Goal: Task Accomplishment & Management: Complete application form

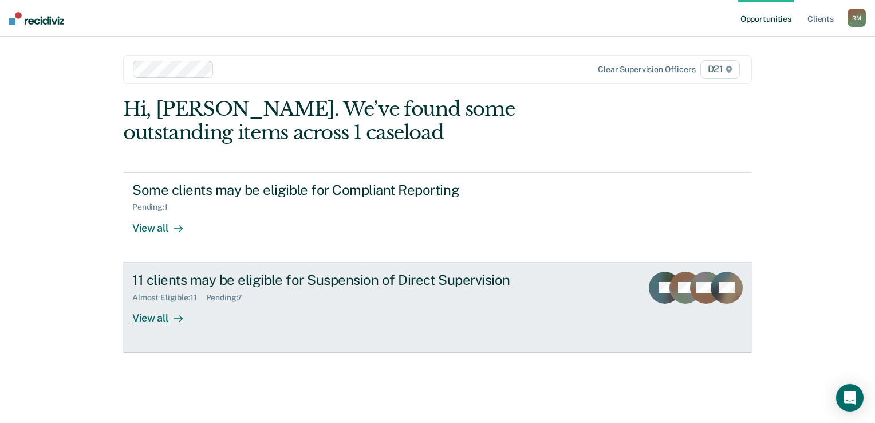
click at [352, 281] on div "11 clients may be eligible for Suspension of Direct Supervision" at bounding box center [333, 279] width 402 height 17
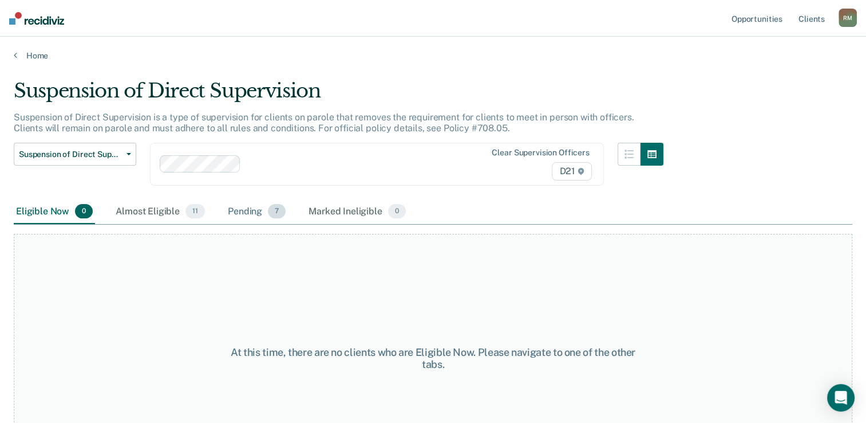
click at [263, 208] on div "Pending 7" at bounding box center [257, 211] width 62 height 25
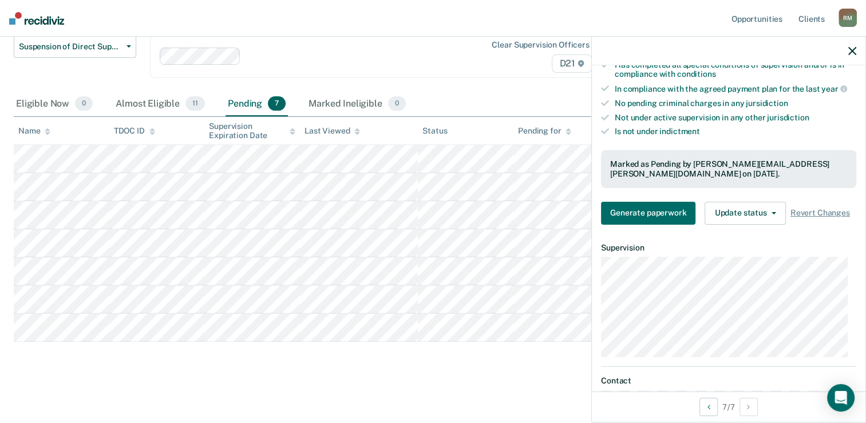
scroll to position [344, 0]
click at [774, 211] on button "Update status" at bounding box center [745, 212] width 81 height 23
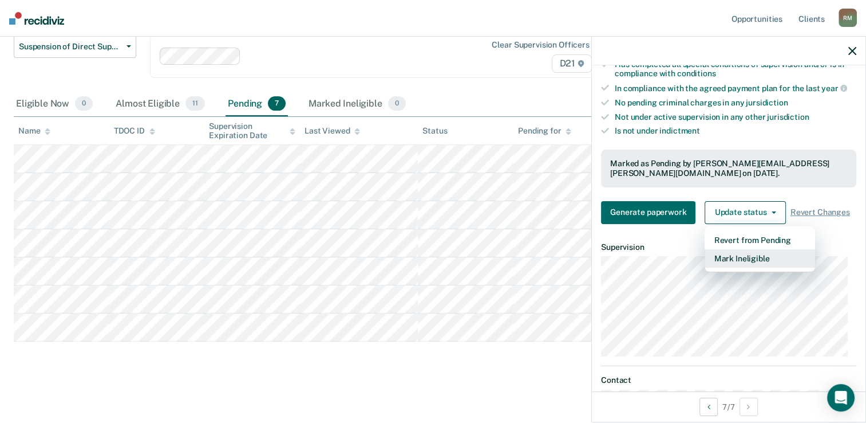
click at [743, 258] on button "Mark Ineligible" at bounding box center [760, 258] width 111 height 18
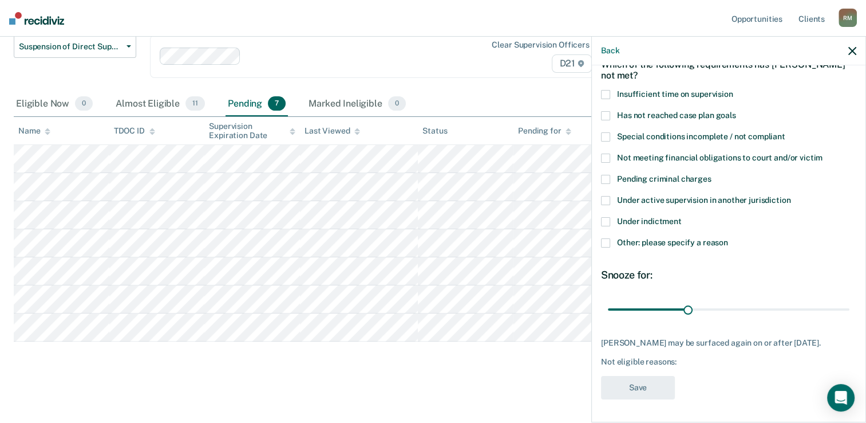
scroll to position [70, 0]
click at [650, 238] on span "Other: please specify a reason" at bounding box center [672, 242] width 111 height 9
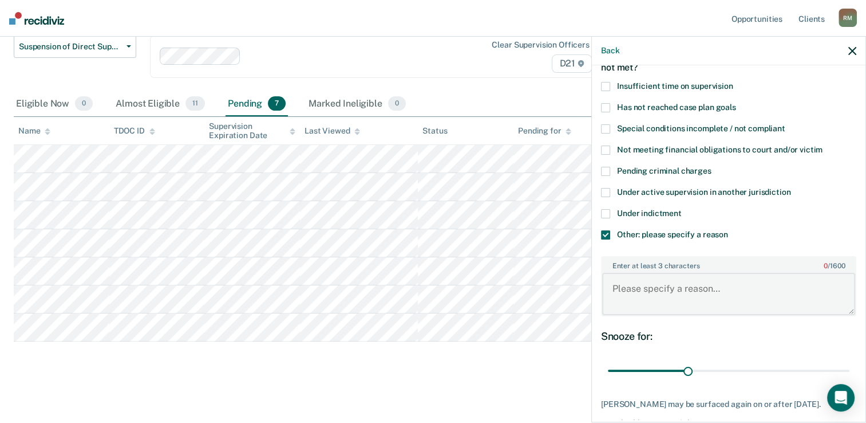
click at [665, 294] on textarea "Enter at least 3 characters 0 / 1600" at bounding box center [728, 294] width 253 height 42
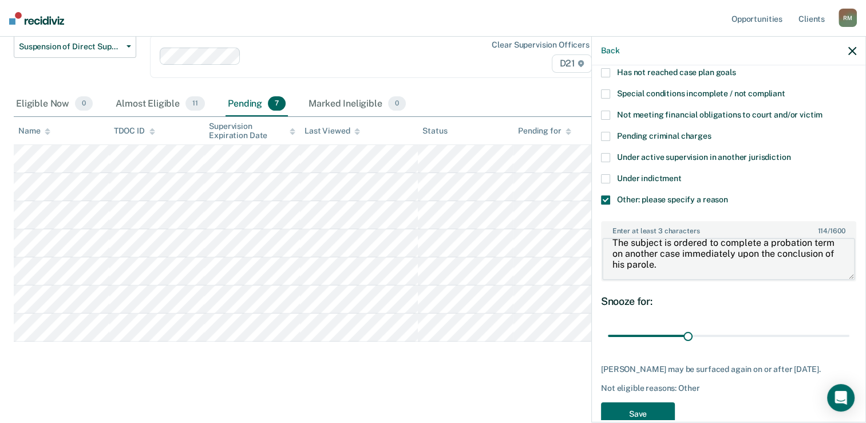
scroll to position [139, 0]
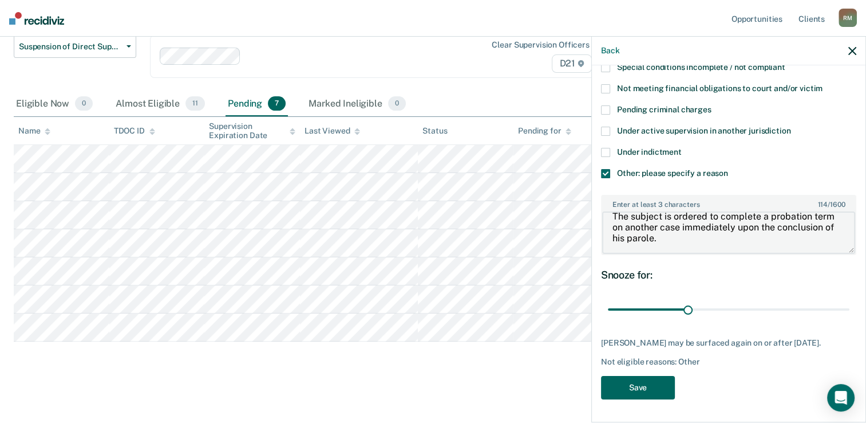
type textarea "The subject is ordered to complete a probation term on another case immediately…"
click at [650, 390] on button "Save" at bounding box center [638, 387] width 74 height 23
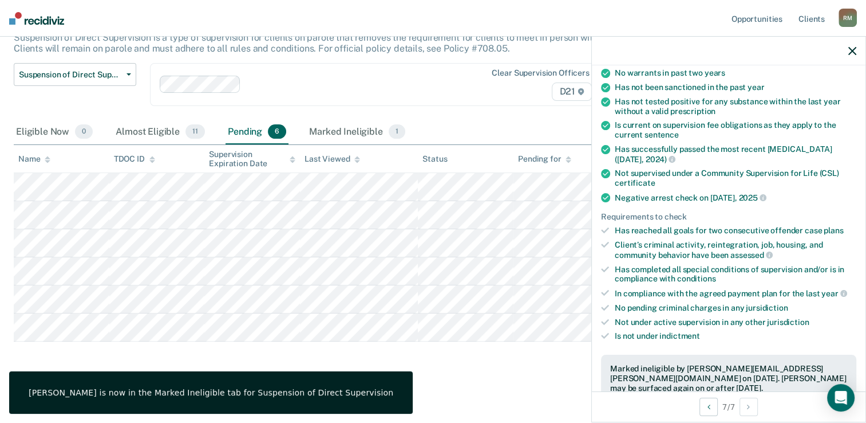
click at [852, 56] on div at bounding box center [729, 51] width 274 height 29
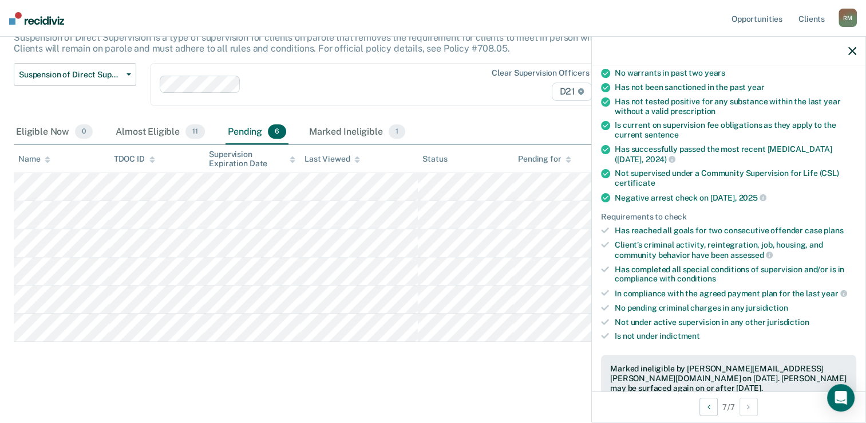
click at [854, 52] on icon "button" at bounding box center [853, 51] width 8 height 8
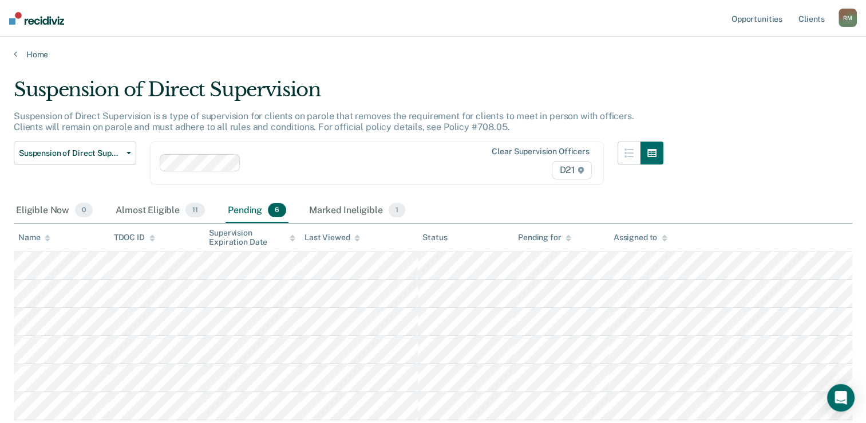
scroll to position [0, 0]
